Goal: Task Accomplishment & Management: Complete application form

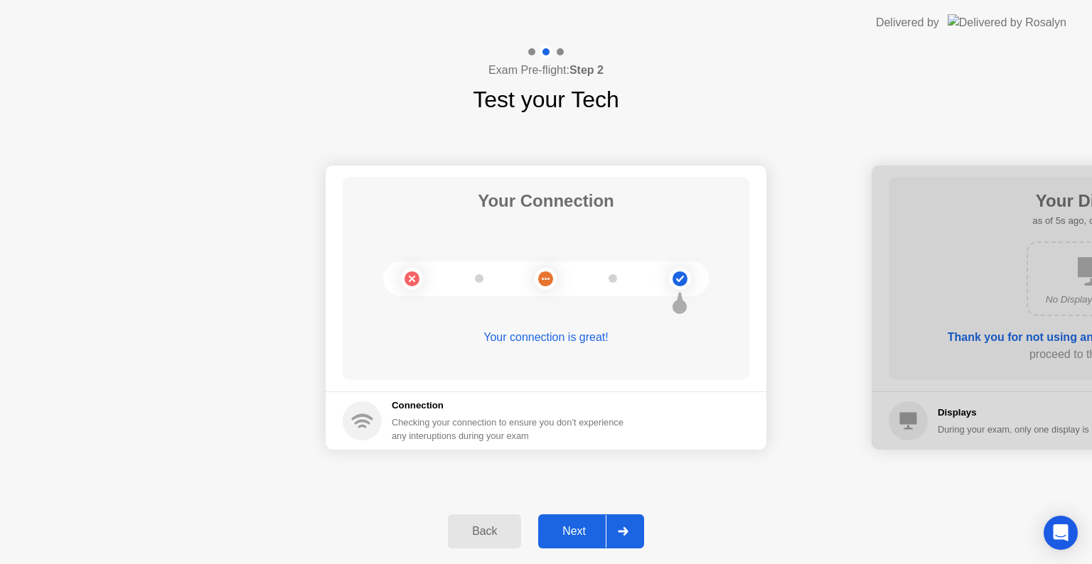
click at [595, 526] on div "Next" at bounding box center [573, 531] width 63 height 13
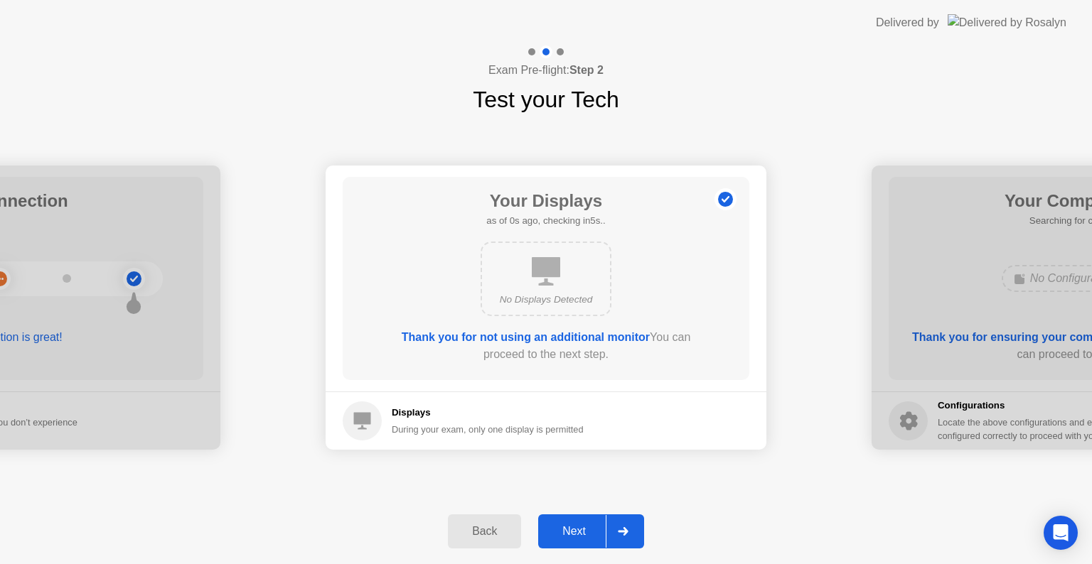
click at [594, 526] on div "Next" at bounding box center [573, 531] width 63 height 13
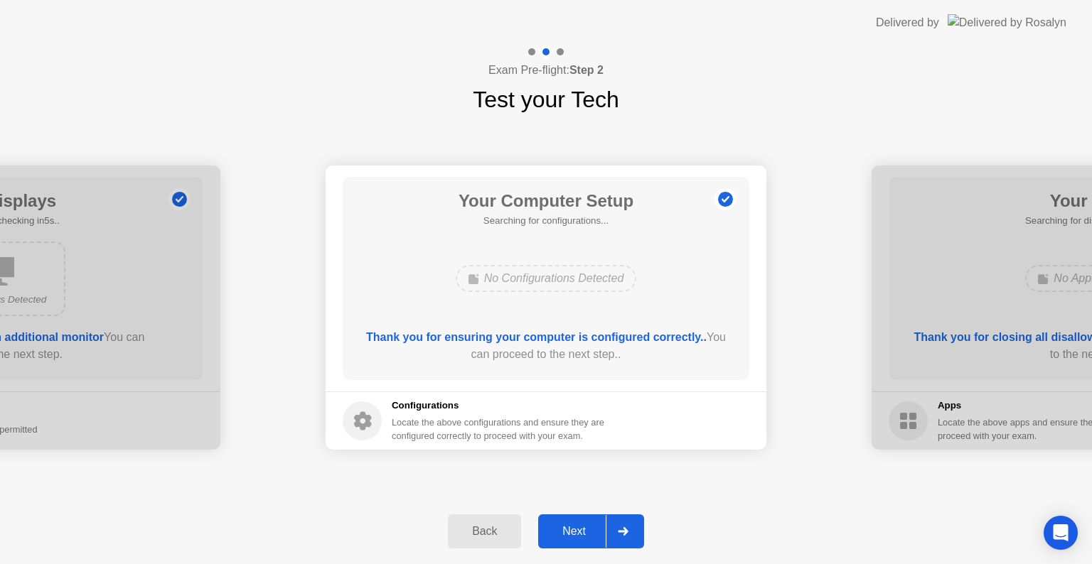
click at [579, 538] on div "Next" at bounding box center [573, 531] width 63 height 13
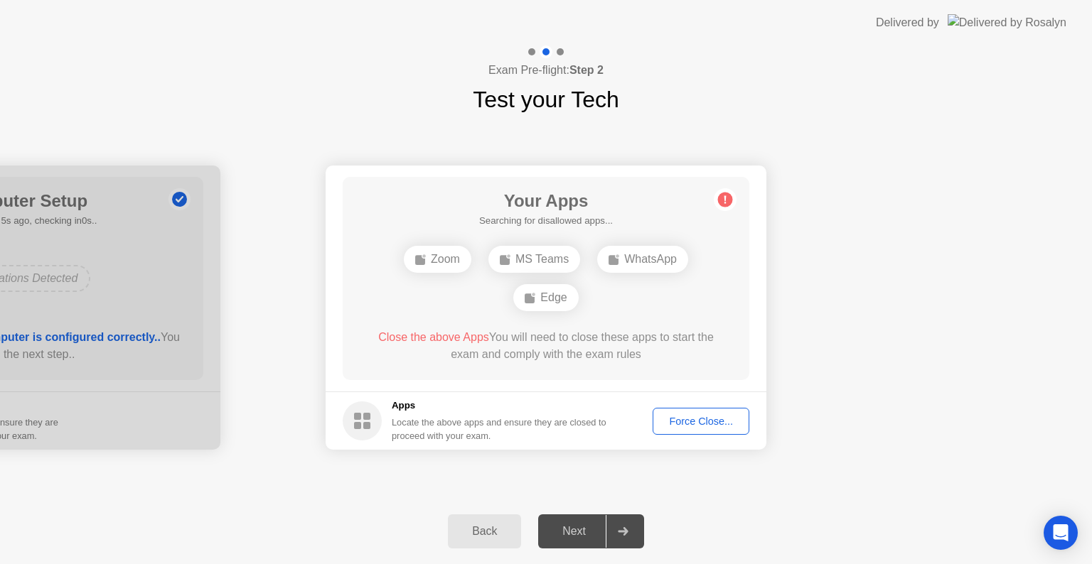
click at [694, 424] on div "Force Close..." at bounding box center [700, 421] width 87 height 11
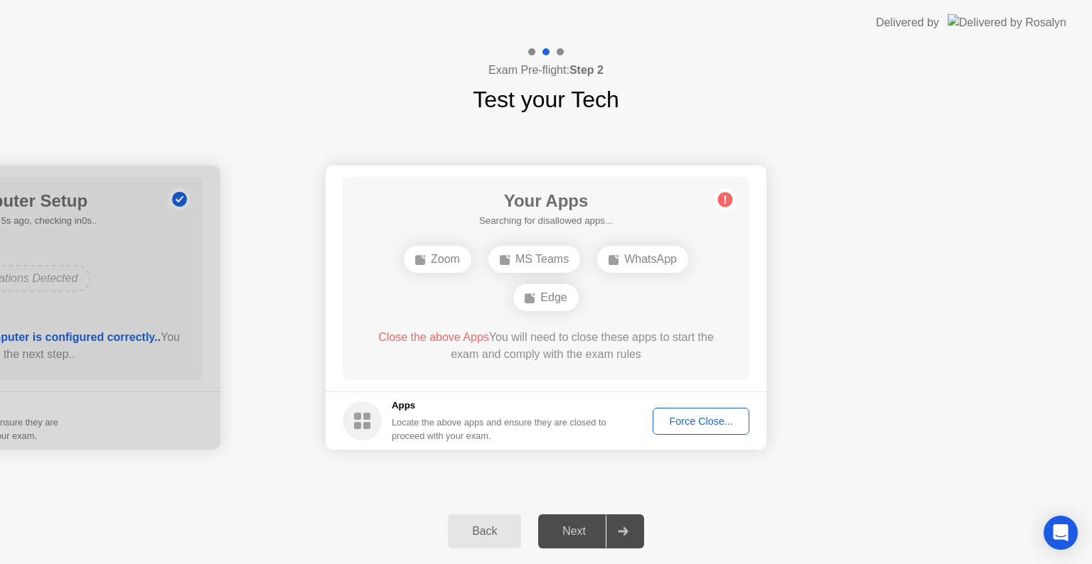
click at [691, 421] on div "Force Close..." at bounding box center [700, 421] width 87 height 11
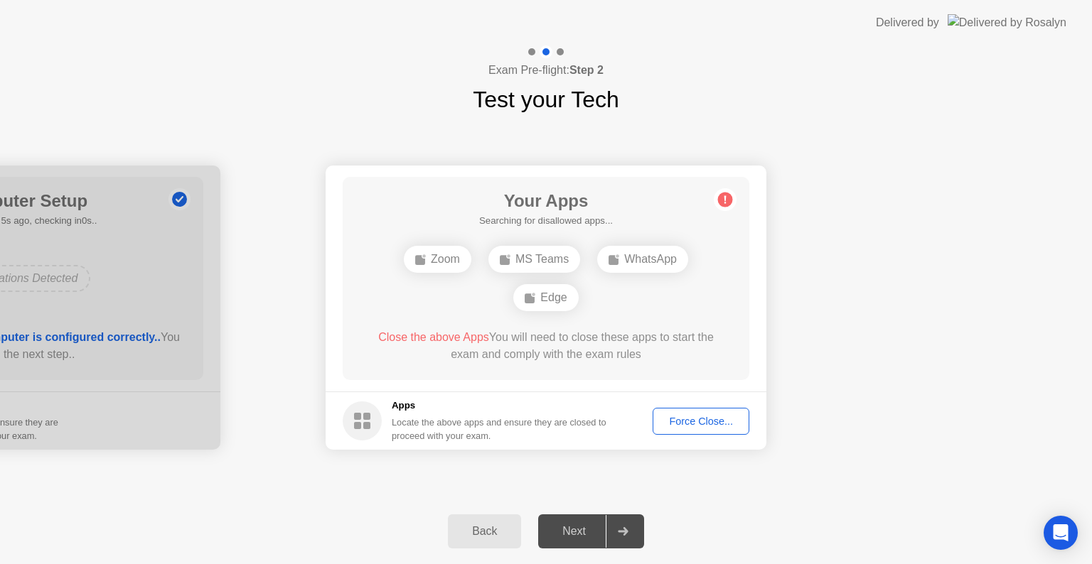
click at [679, 429] on button "Force Close..." at bounding box center [700, 421] width 97 height 27
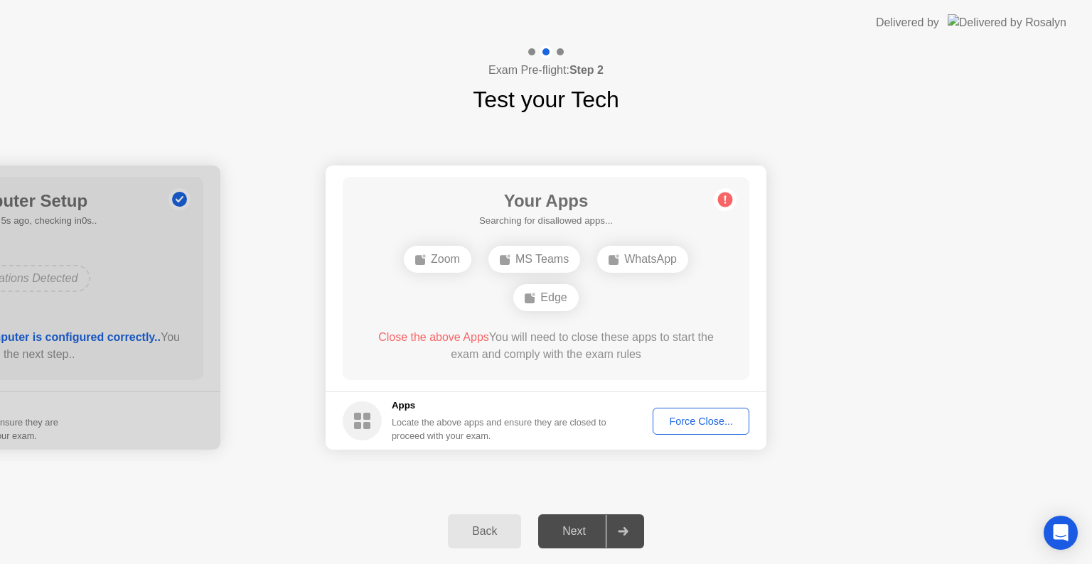
click at [716, 416] on div "Force Close..." at bounding box center [700, 421] width 87 height 11
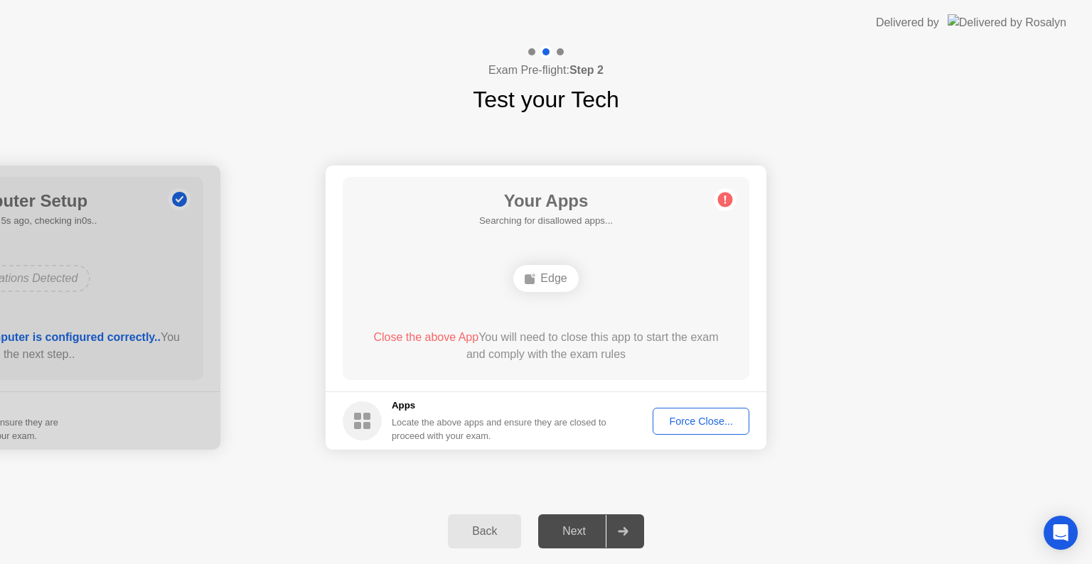
click at [718, 435] on footer "Apps Locate the above apps and ensure they are closed to proceed with your exam…" at bounding box center [545, 421] width 441 height 58
click at [723, 430] on button "Force Close..." at bounding box center [700, 421] width 97 height 27
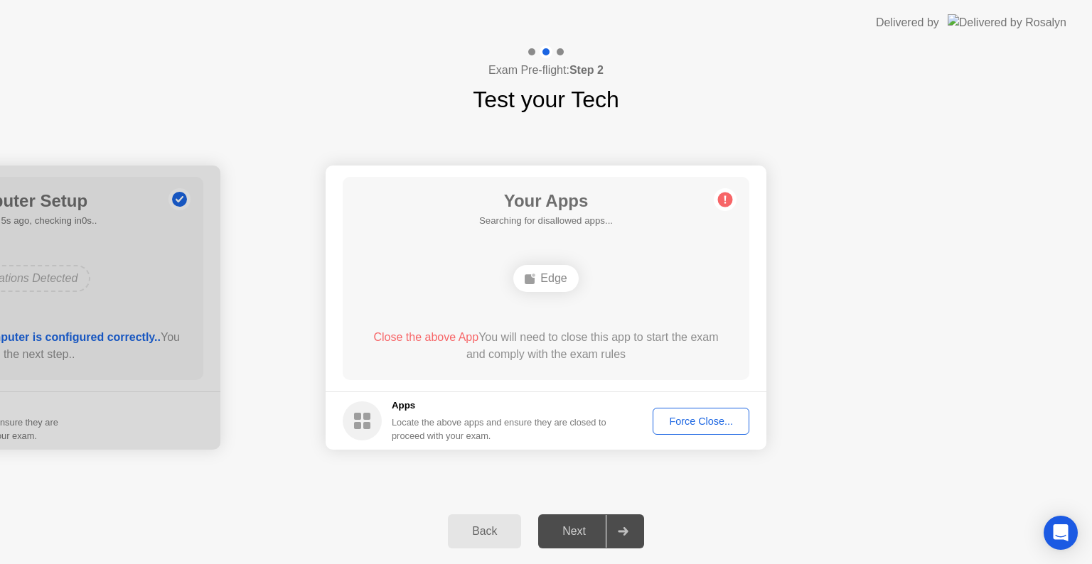
click at [691, 418] on div "Force Close..." at bounding box center [700, 421] width 87 height 11
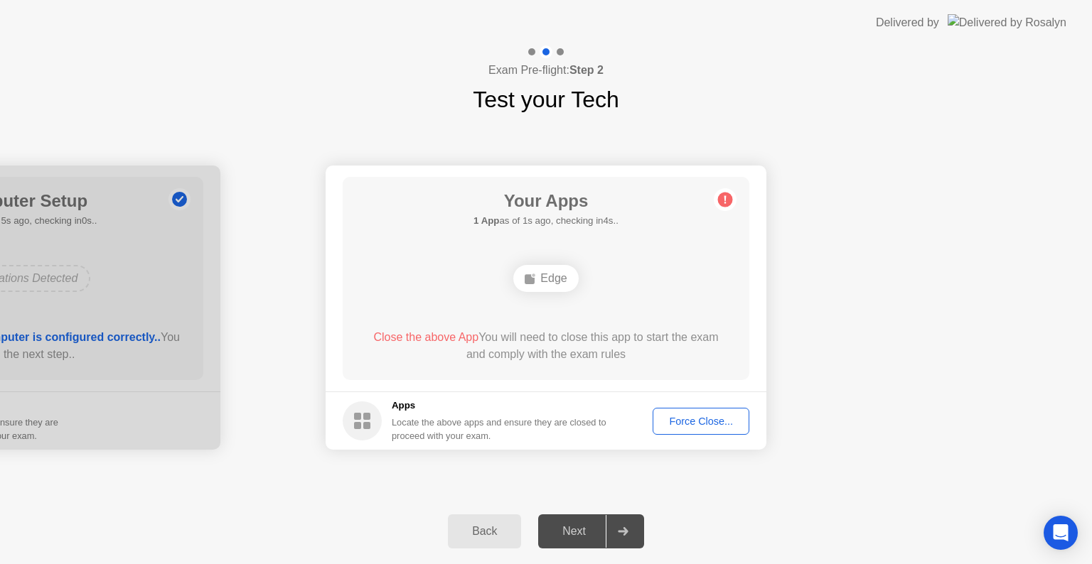
click at [694, 427] on div "Force Close..." at bounding box center [700, 421] width 87 height 11
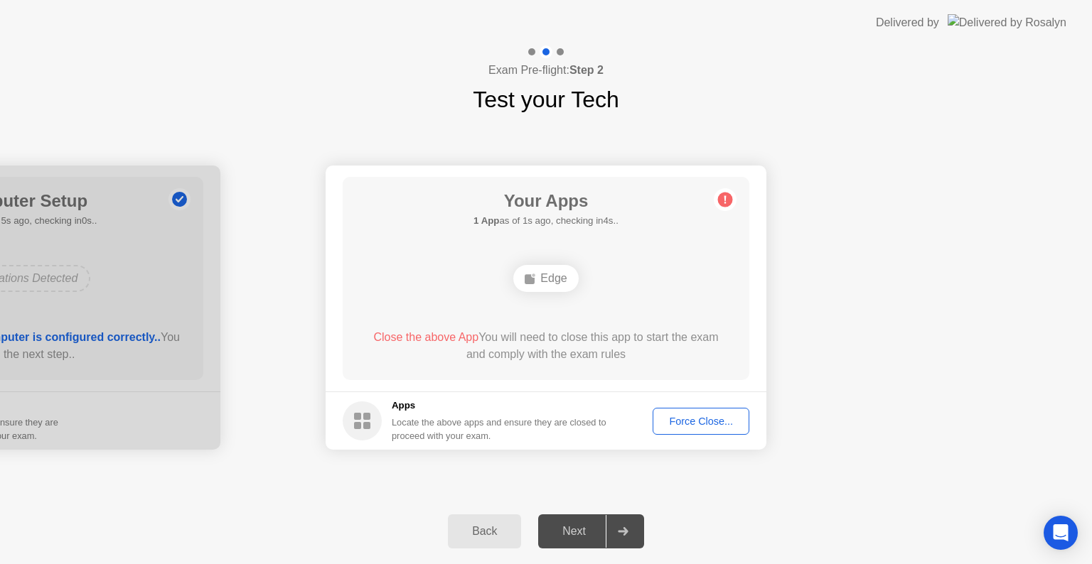
click at [699, 421] on div "Force Close..." at bounding box center [700, 421] width 87 height 11
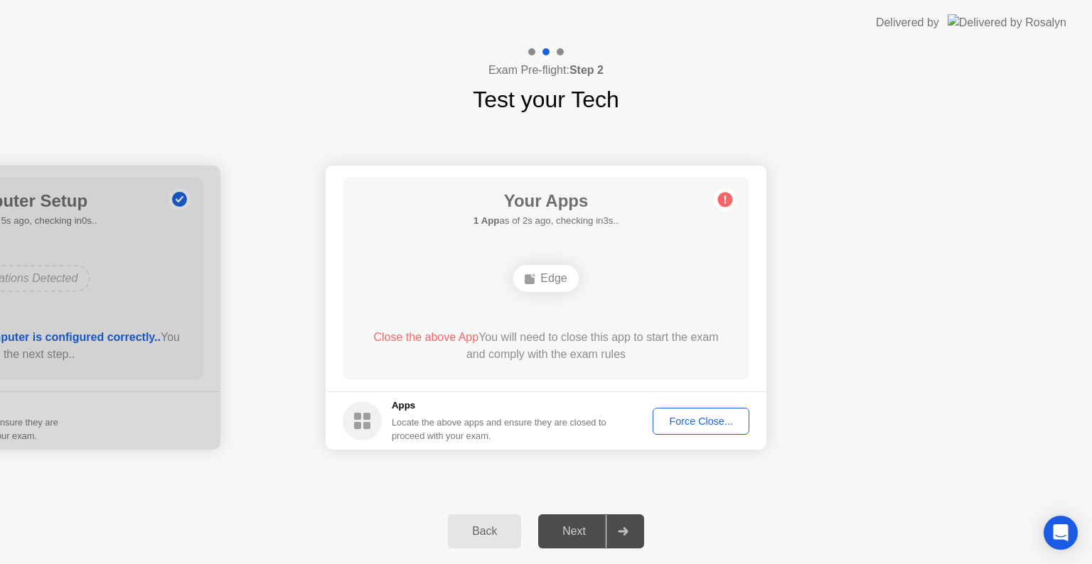
click at [689, 423] on div "Force Close..." at bounding box center [700, 421] width 87 height 11
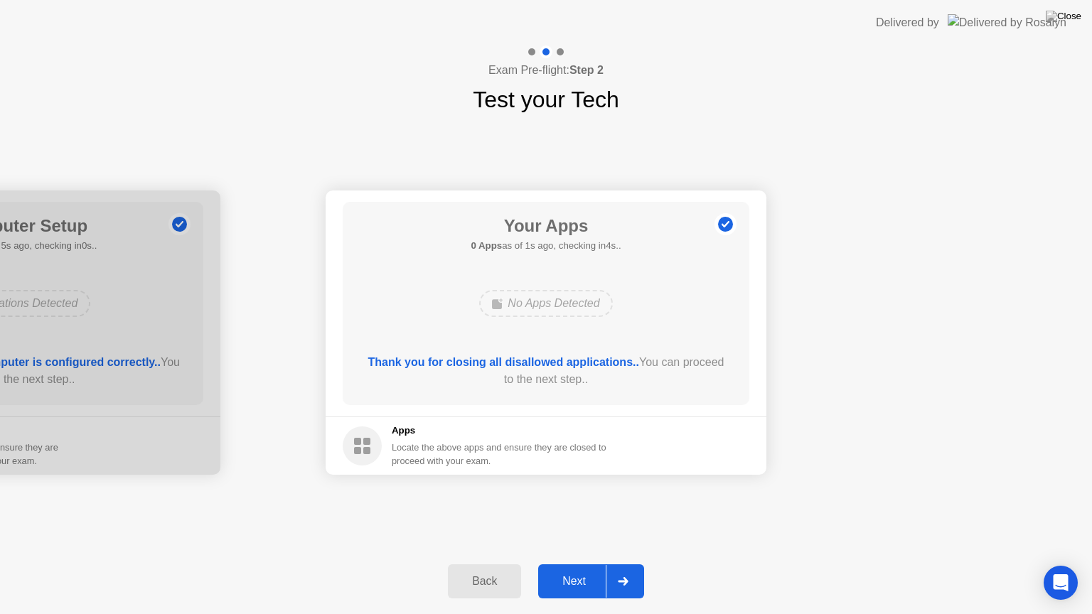
click at [574, 564] on div "Next" at bounding box center [573, 581] width 63 height 13
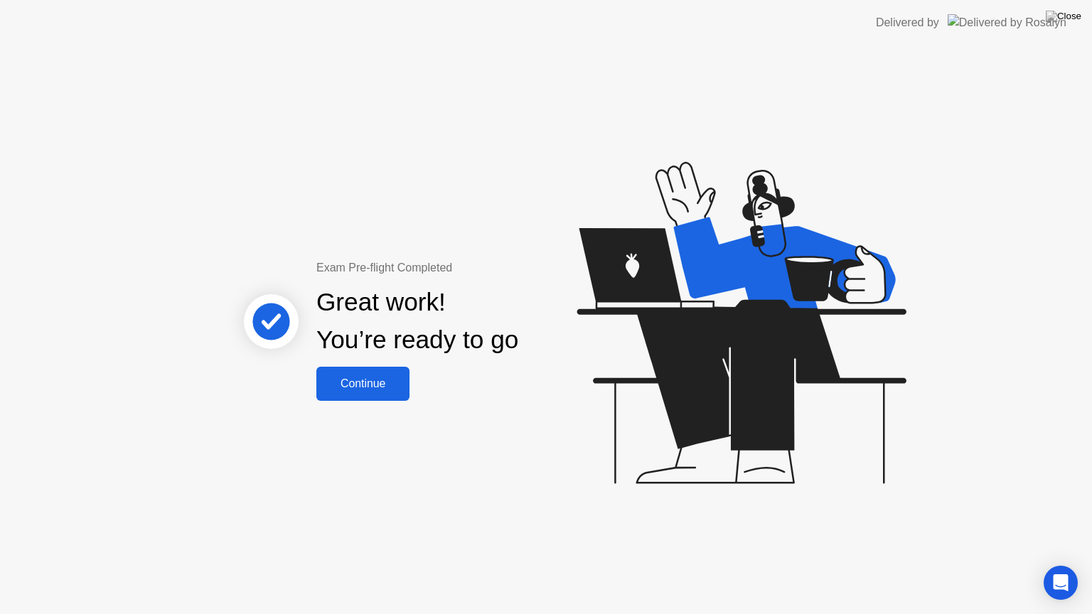
click at [367, 389] on div "Continue" at bounding box center [363, 383] width 85 height 13
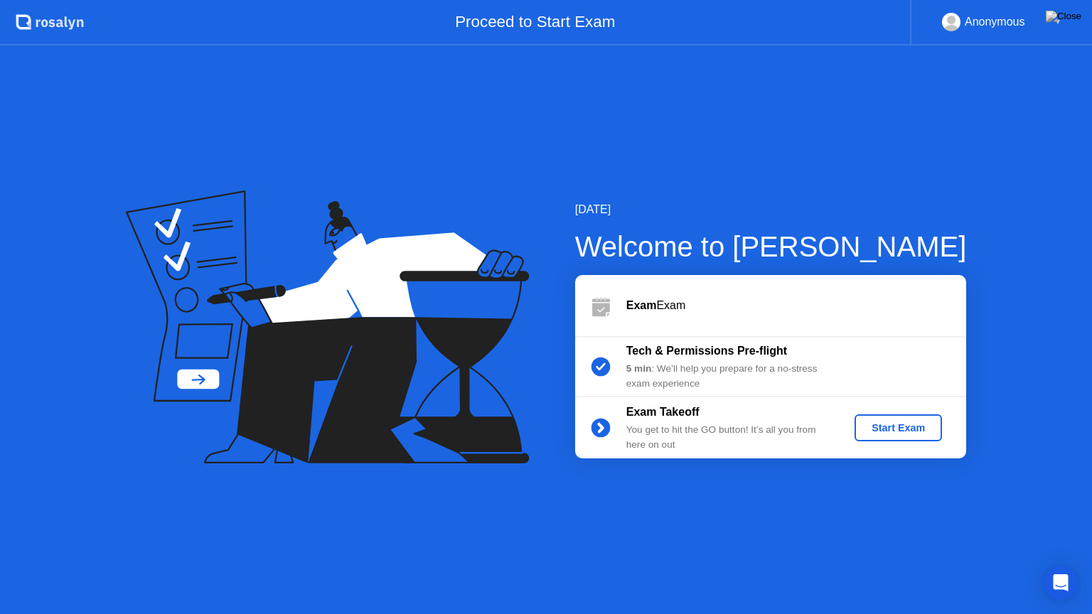
click at [921, 419] on button "Start Exam" at bounding box center [897, 427] width 87 height 27
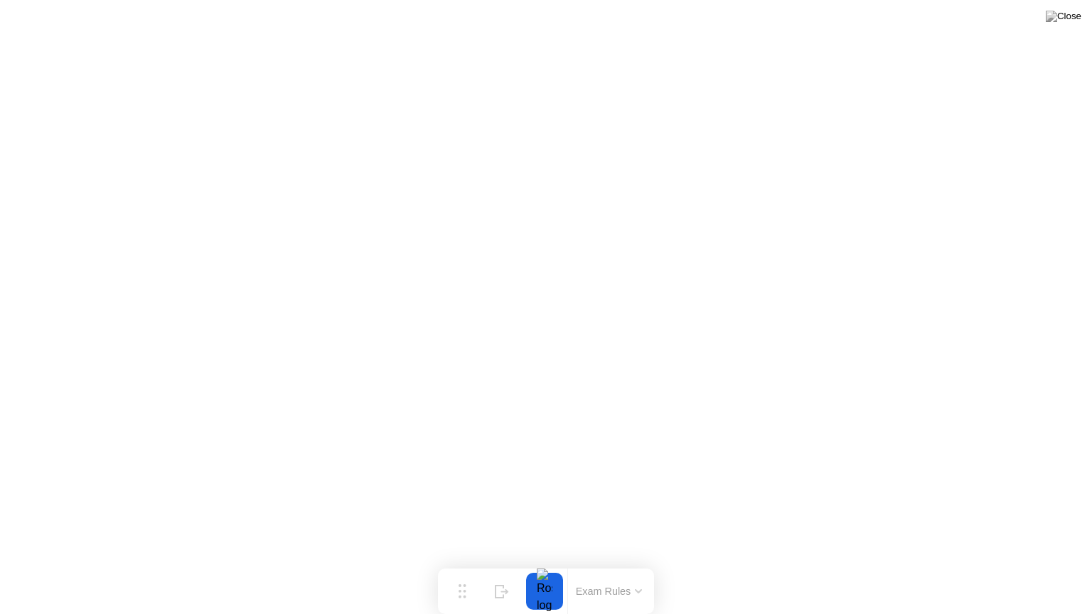
click at [549, 564] on div at bounding box center [544, 591] width 30 height 37
click at [1080, 22] on img at bounding box center [1063, 16] width 36 height 11
